Goal: Find specific page/section: Find specific page/section

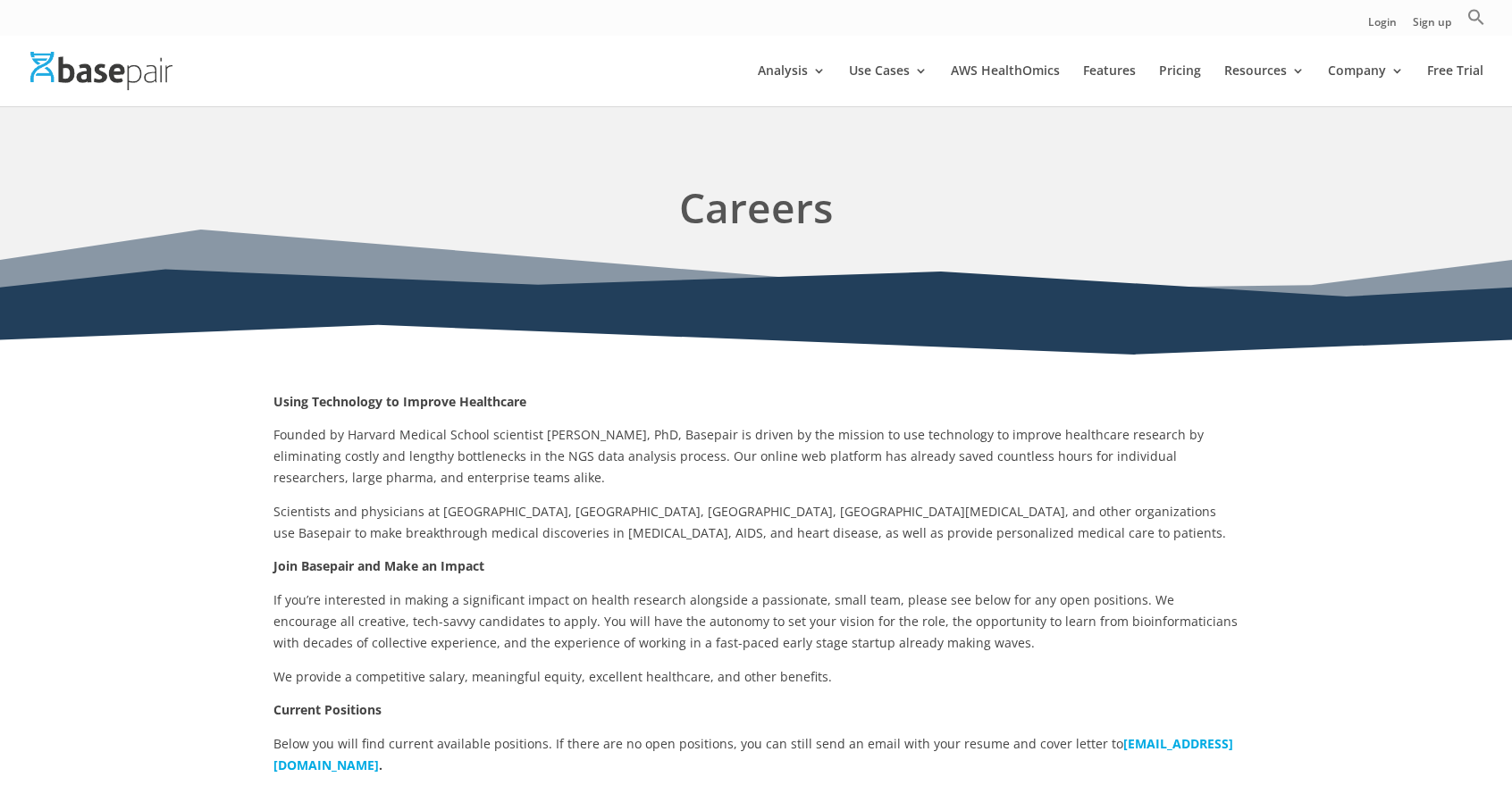
click at [89, 76] on img at bounding box center [102, 71] width 142 height 38
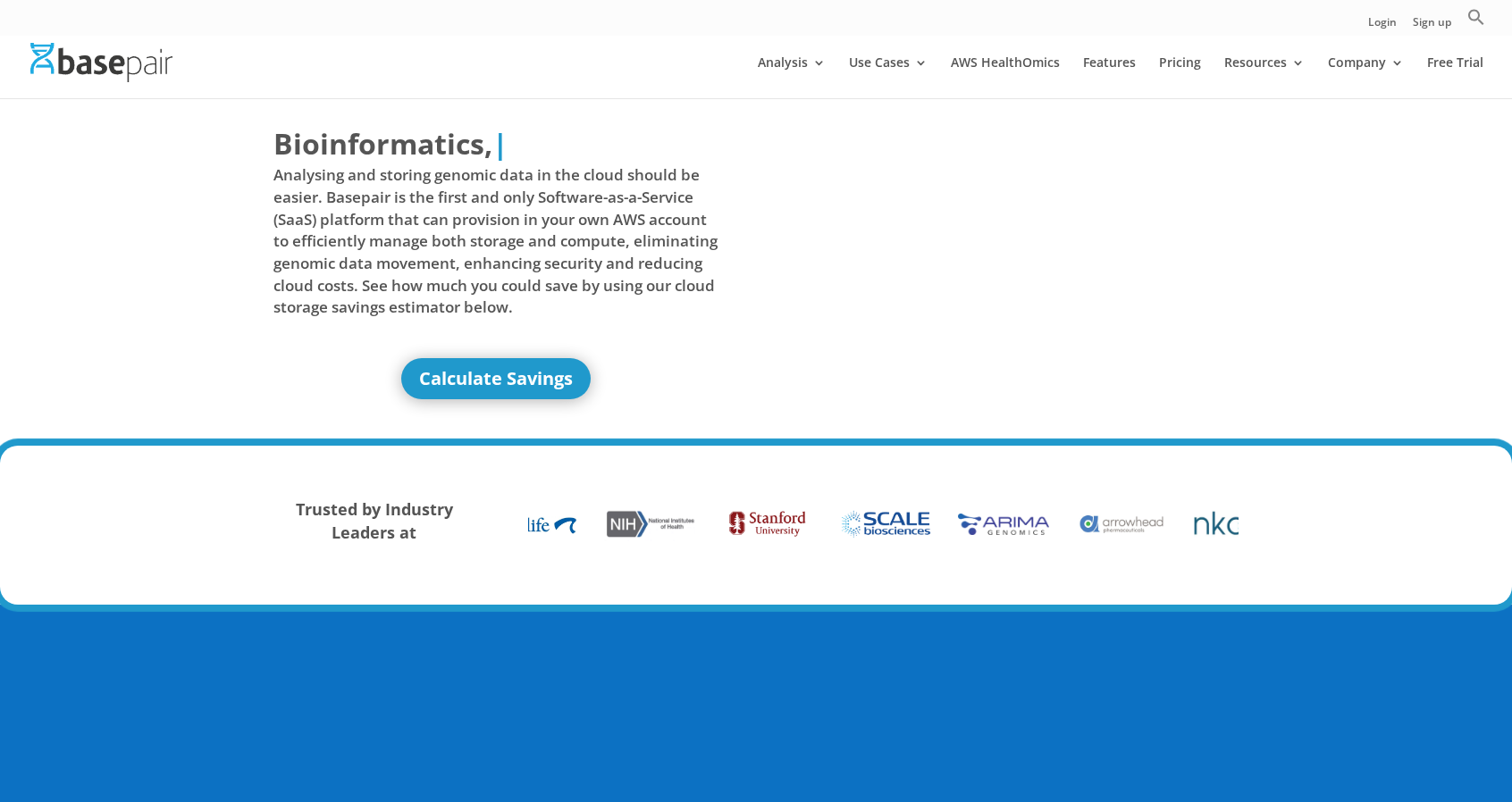
click at [89, 76] on img at bounding box center [102, 62] width 142 height 38
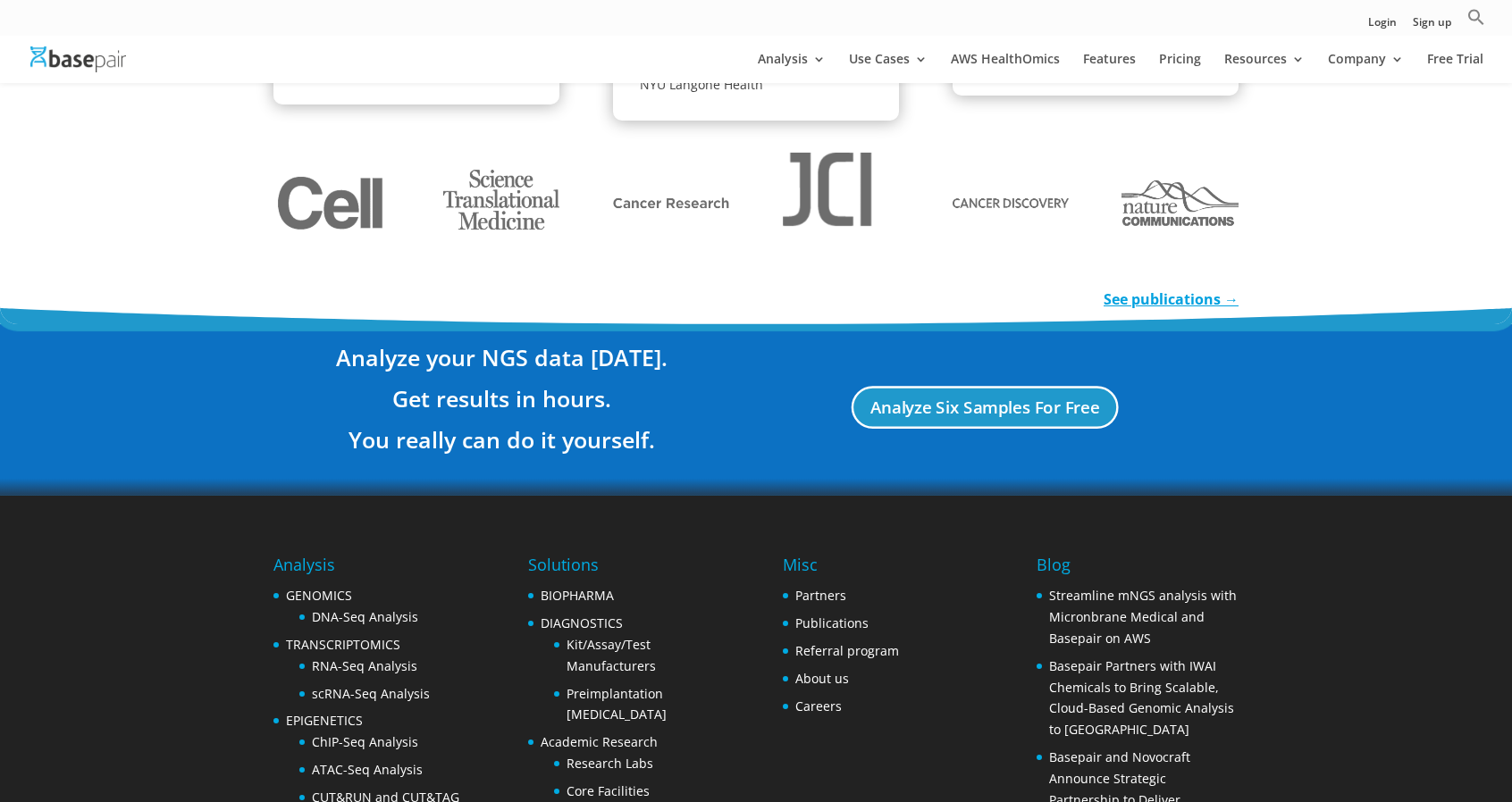
scroll to position [3260, 0]
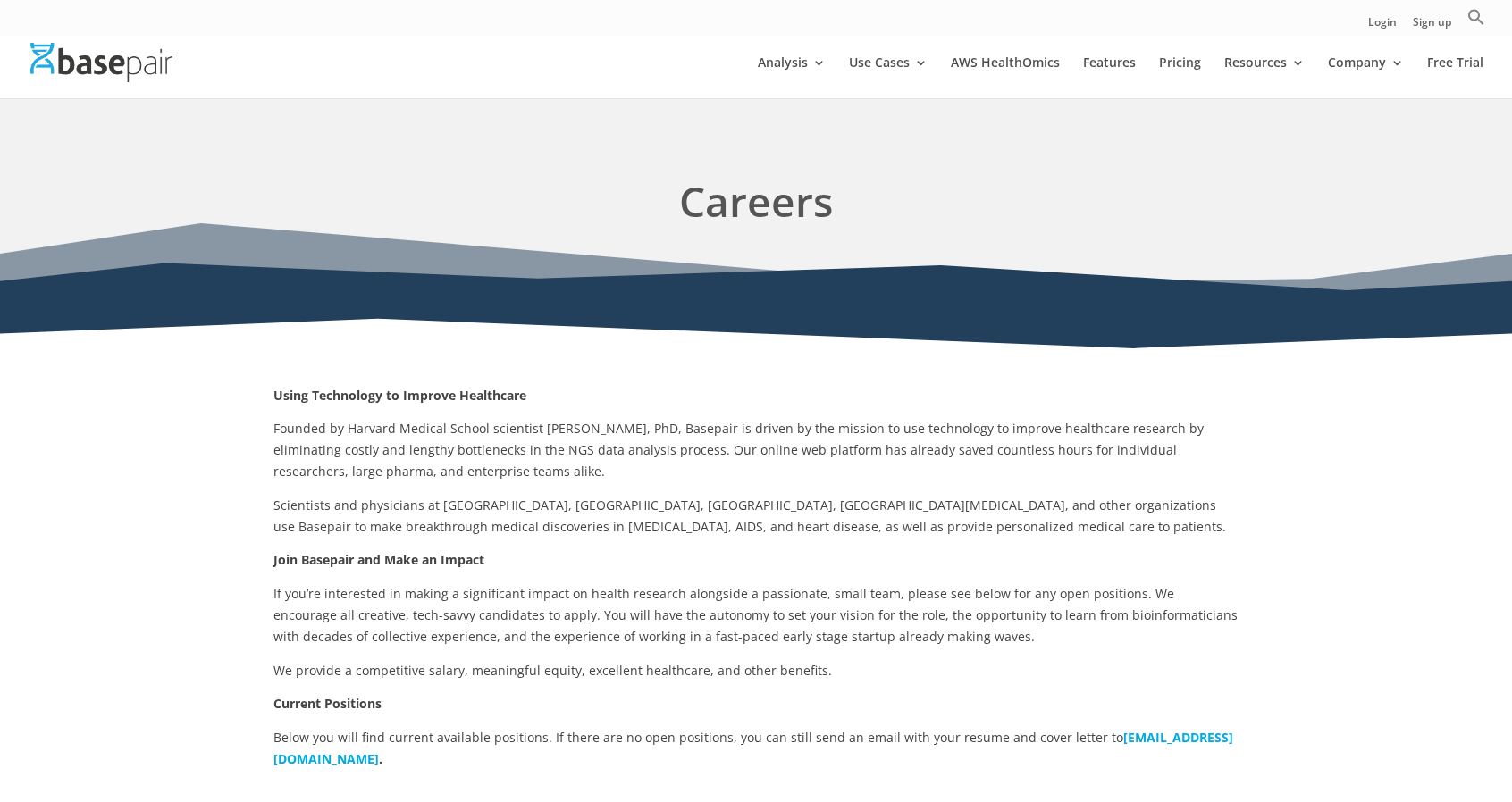
click at [158, 57] on img at bounding box center [102, 62] width 142 height 38
